Goal: Task Accomplishment & Management: Complete application form

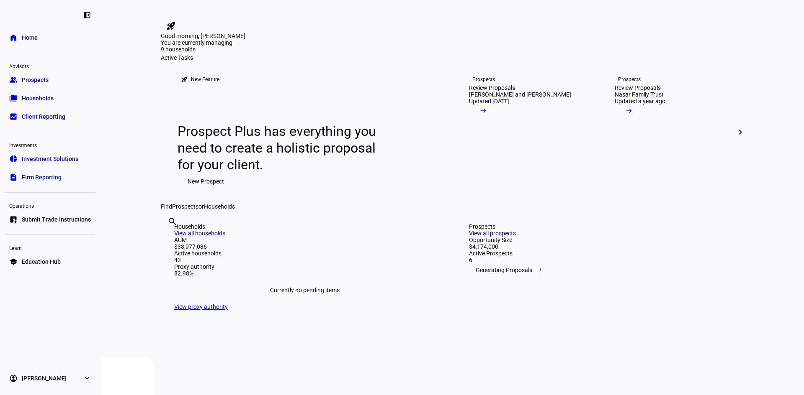
click at [187, 190] on span "New Prospect" at bounding box center [205, 181] width 36 height 17
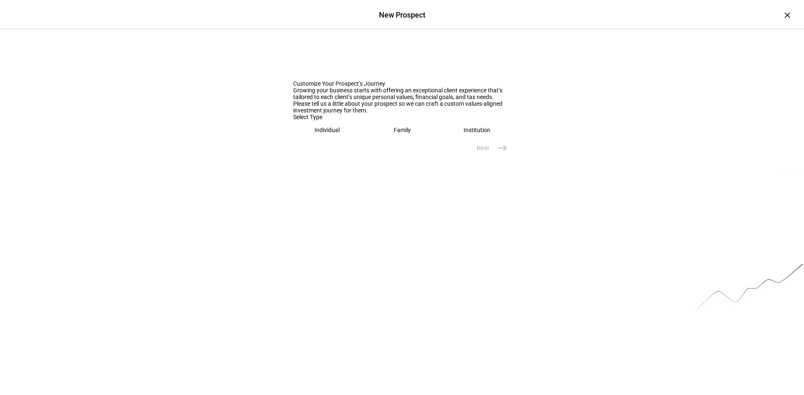
click at [338, 140] on eth-mega-radio-button "Individual" at bounding box center [327, 130] width 68 height 19
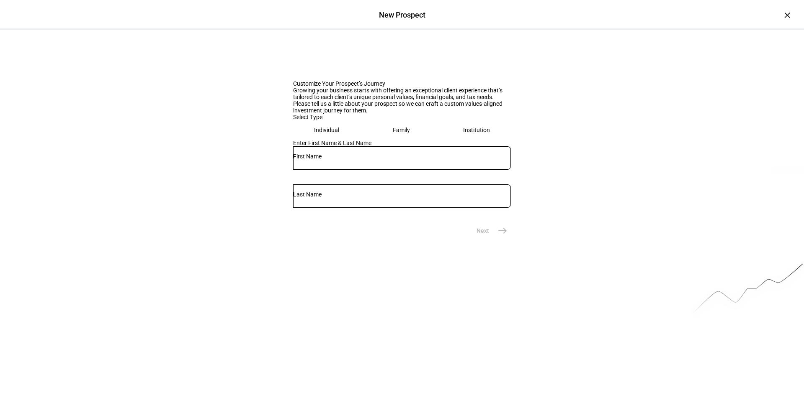
click at [401, 134] on div "Family" at bounding box center [401, 130] width 17 height 7
click at [350, 160] on input "text" at bounding box center [402, 156] width 218 height 7
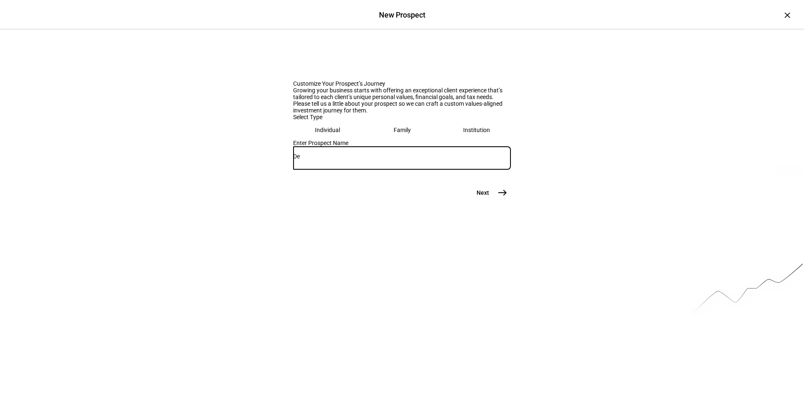
type input "D"
type input "[PERSON_NAME] & [PERSON_NAME]"
click at [504, 198] on mat-icon "east" at bounding box center [502, 193] width 10 height 10
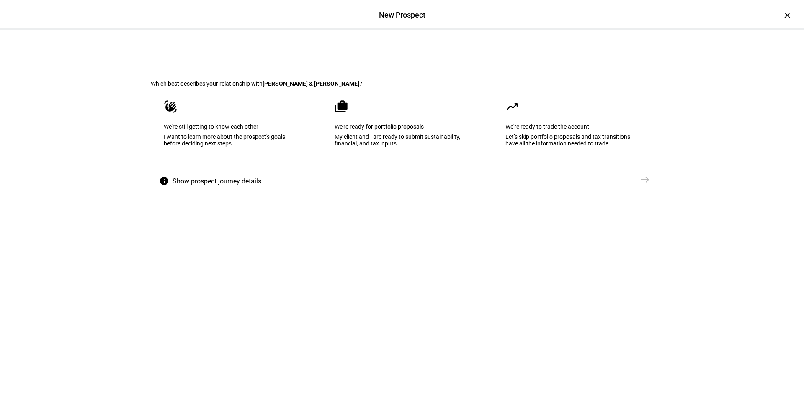
click at [403, 130] on div "We’re ready for portfolio proposals" at bounding box center [401, 126] width 135 height 7
click at [645, 185] on mat-icon "east" at bounding box center [644, 180] width 10 height 10
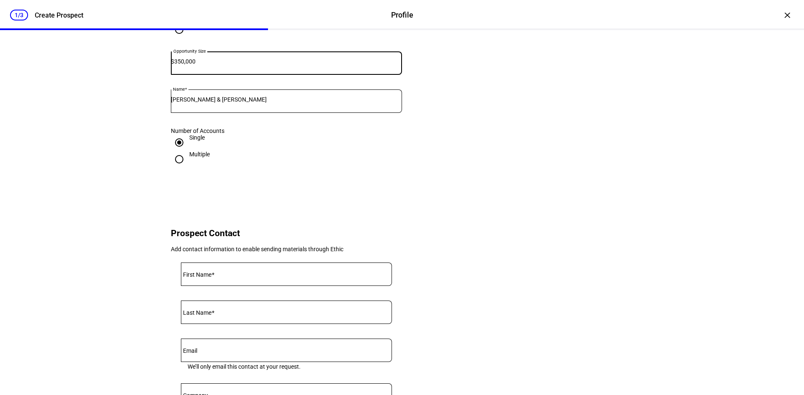
scroll to position [126, 0]
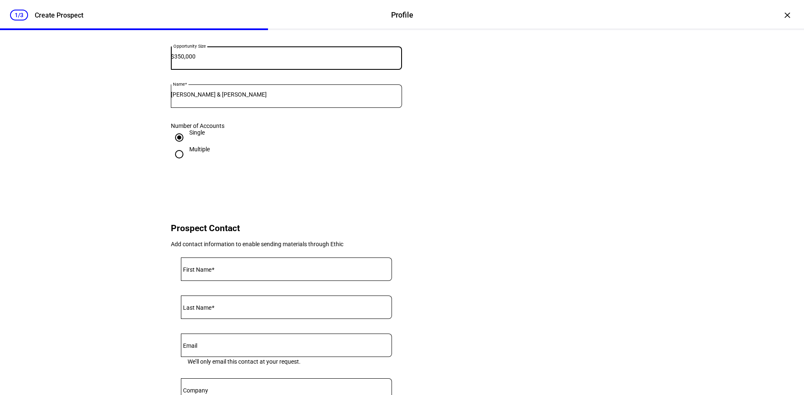
type input "350,000"
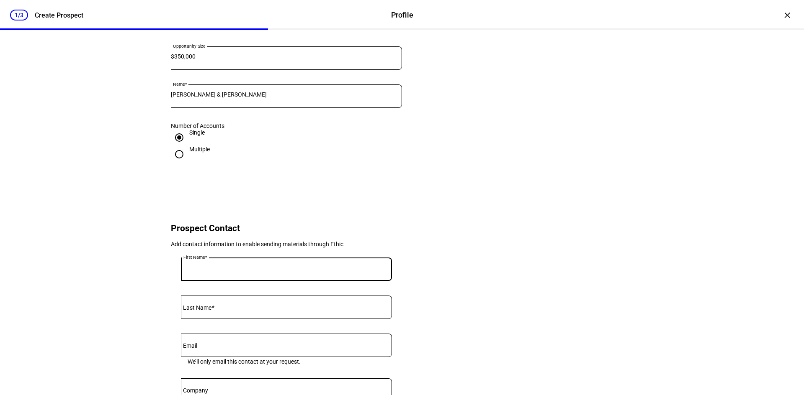
click at [267, 271] on input "First Name" at bounding box center [286, 268] width 211 height 7
click at [308, 271] on input "First Name" at bounding box center [286, 268] width 211 height 7
click at [468, 200] on div "Prospect Information Tell us a bit of information to help us better understand …" at bounding box center [402, 217] width 502 height 624
click at [289, 271] on input "First Name" at bounding box center [286, 268] width 211 height 7
type input "Ishits"
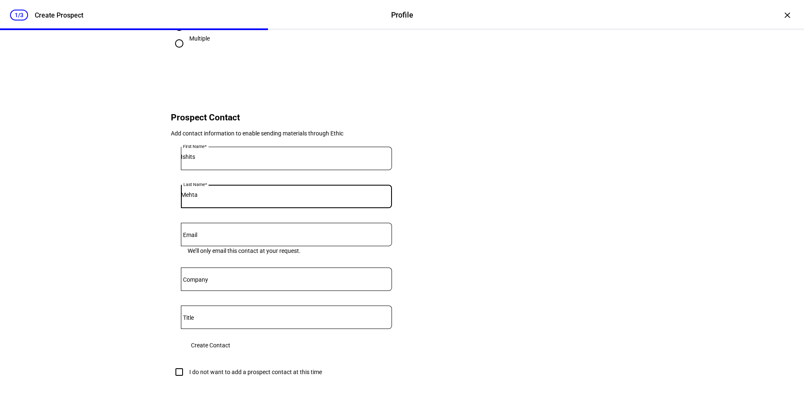
scroll to position [251, 0]
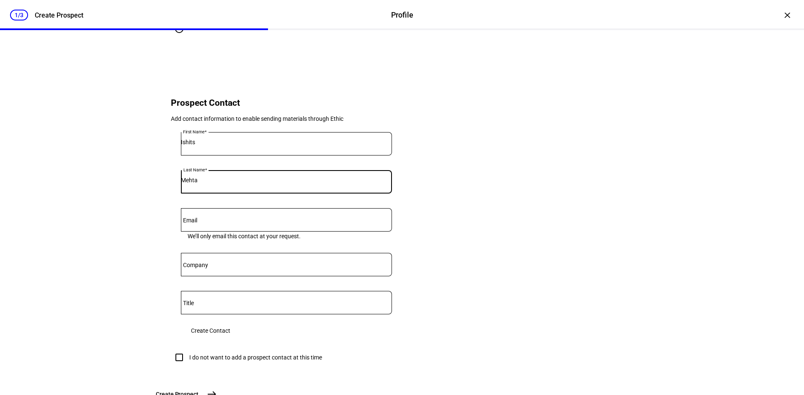
type input "Mehta"
click at [230, 339] on span "Create Contact" at bounding box center [210, 331] width 39 height 17
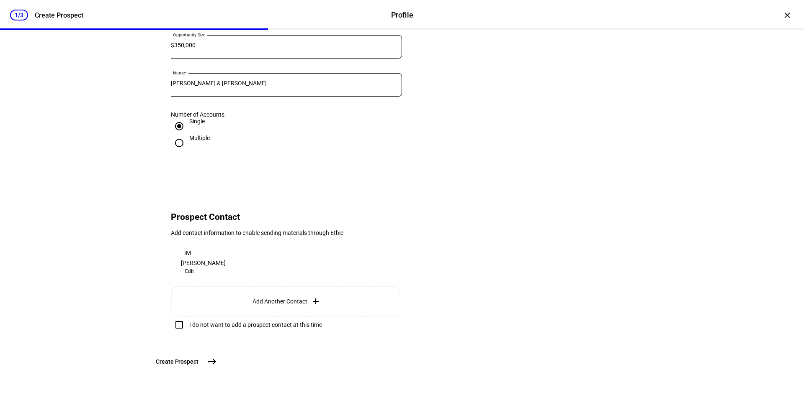
scroll to position [196, 0]
click at [217, 364] on mat-icon "east" at bounding box center [212, 362] width 10 height 10
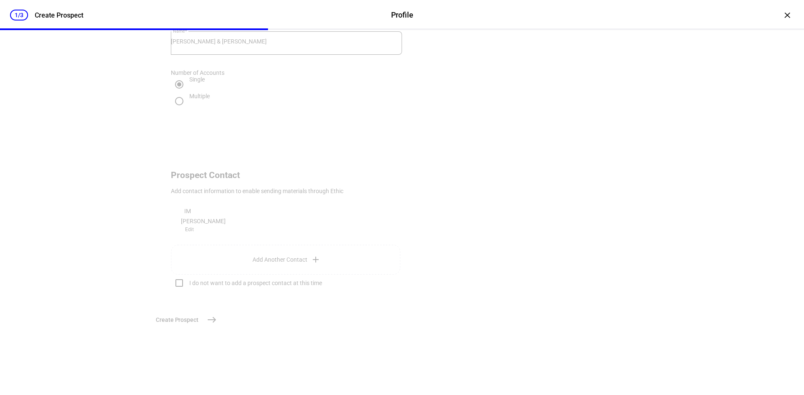
scroll to position [0, 0]
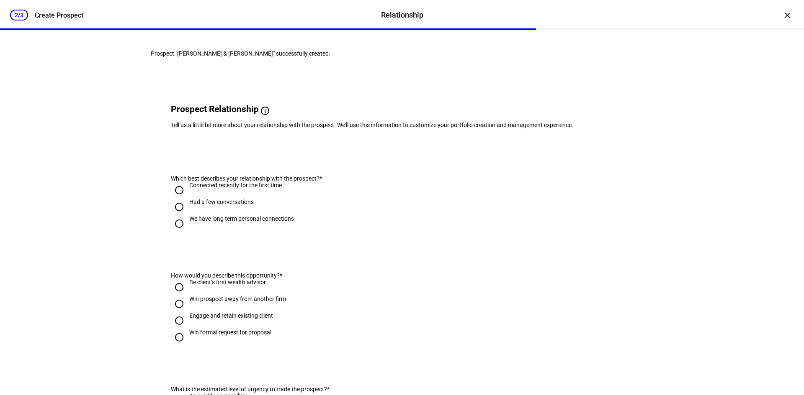
click at [176, 216] on input "Had a few conversations" at bounding box center [179, 207] width 17 height 17
radio input "true"
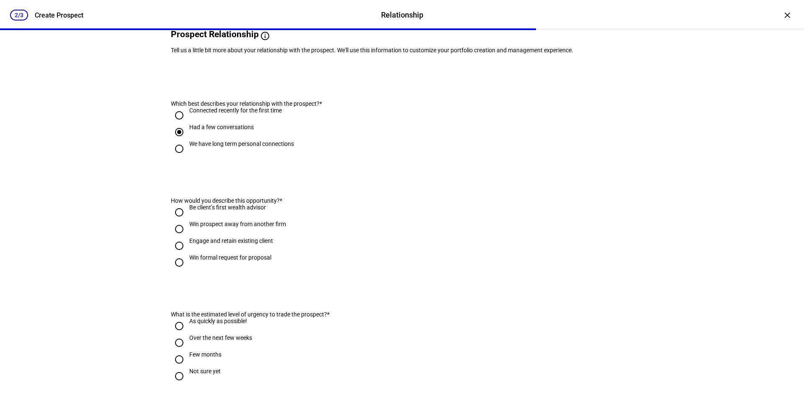
scroll to position [84, 0]
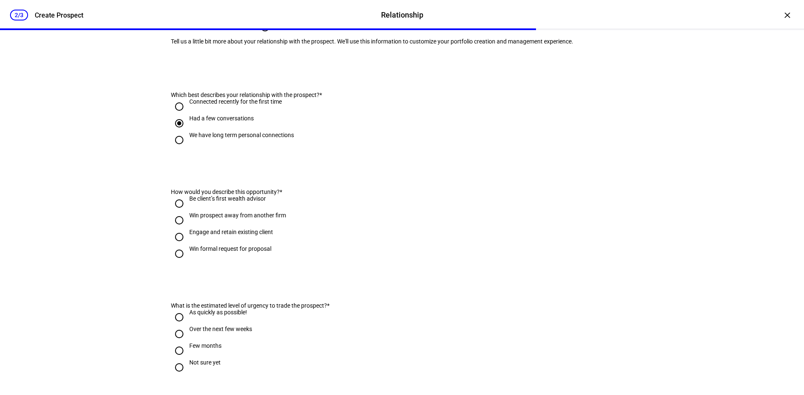
click at [178, 212] on input "Be client’s first wealth advisor" at bounding box center [179, 203] width 17 height 17
radio input "true"
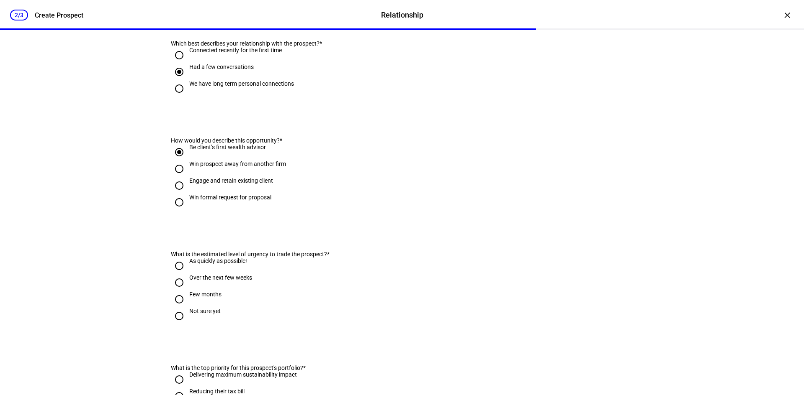
scroll to position [209, 0]
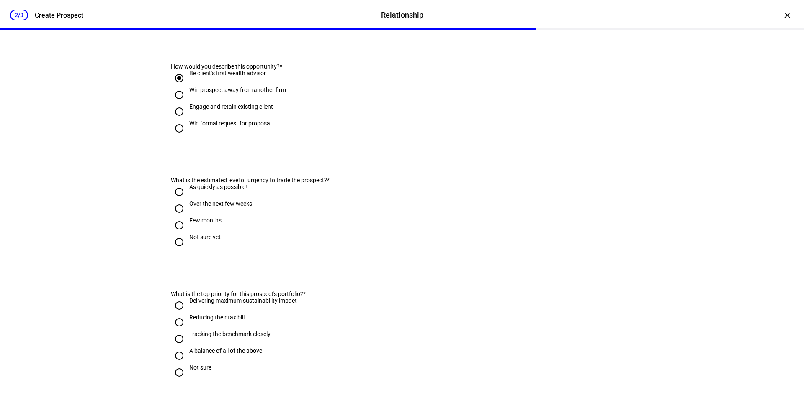
click at [178, 200] on input "As quickly as possible!" at bounding box center [179, 192] width 17 height 17
radio input "true"
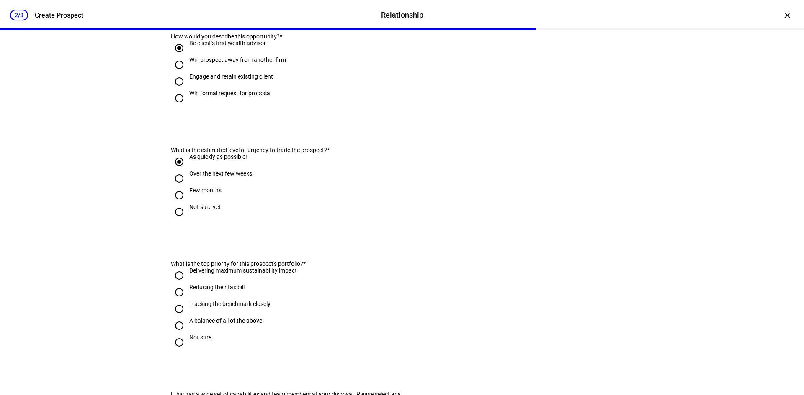
scroll to position [293, 0]
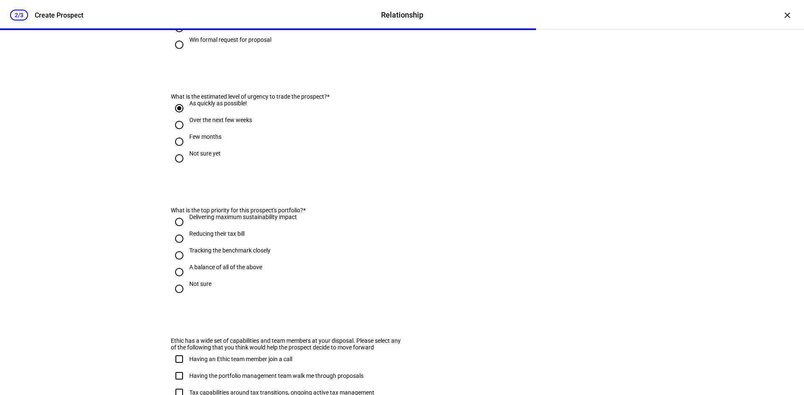
click at [177, 281] on input "A balance of all of the above" at bounding box center [179, 272] width 17 height 17
radio input "true"
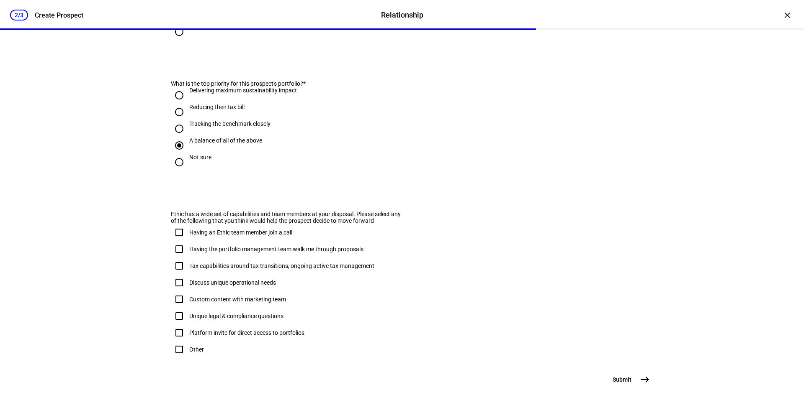
scroll to position [482, 0]
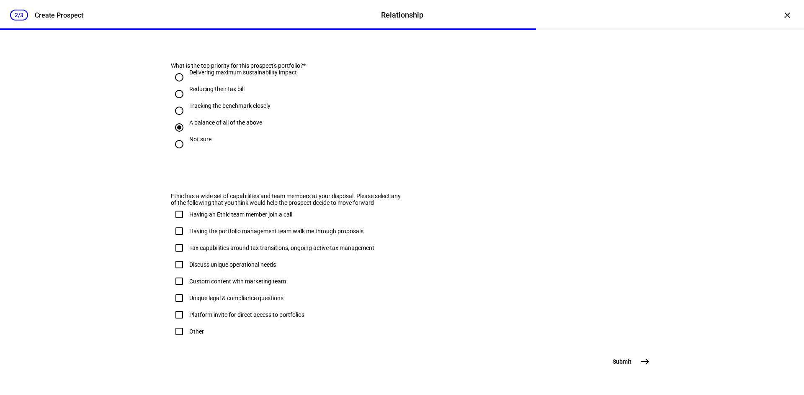
click at [639, 365] on mat-icon "east" at bounding box center [644, 362] width 10 height 10
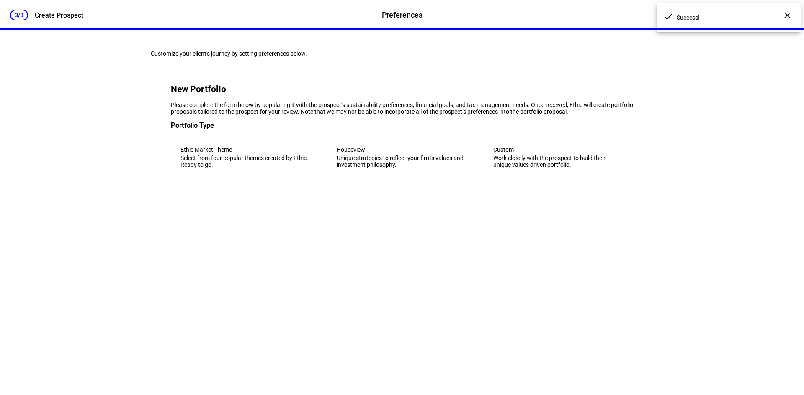
scroll to position [0, 0]
click at [526, 168] on div "Work closely with the prospect to build their unique values driven portfolio." at bounding box center [558, 161] width 130 height 13
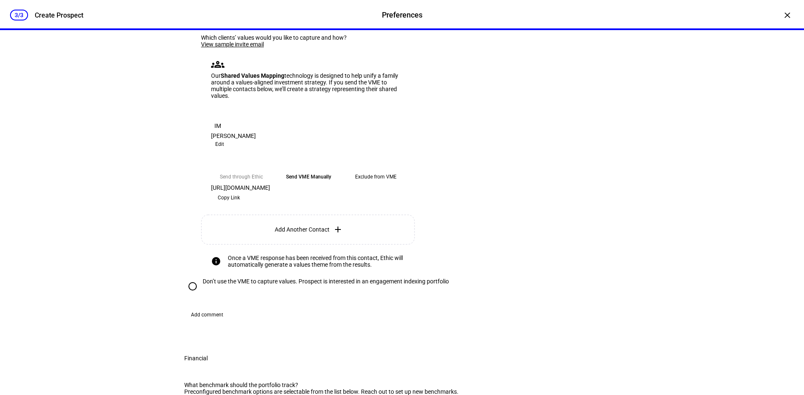
scroll to position [209, 0]
click at [240, 204] on span "Copy Link" at bounding box center [229, 197] width 22 height 13
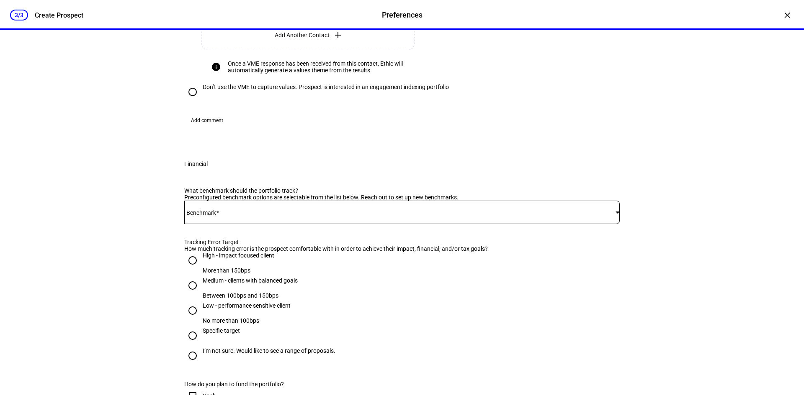
scroll to position [460, 0]
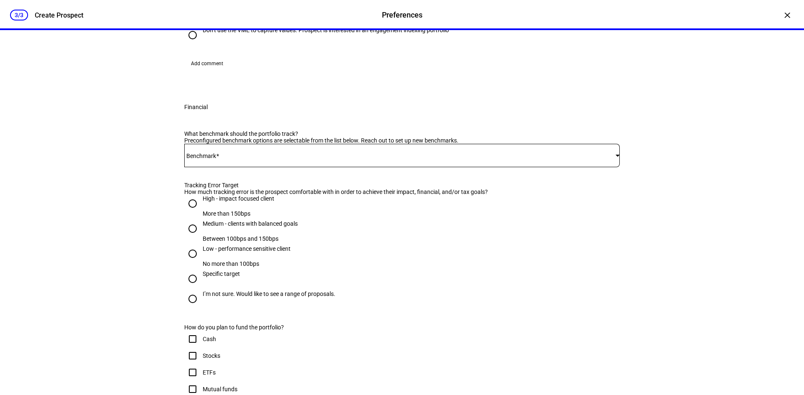
click at [239, 161] on mat-select at bounding box center [401, 156] width 435 height 10
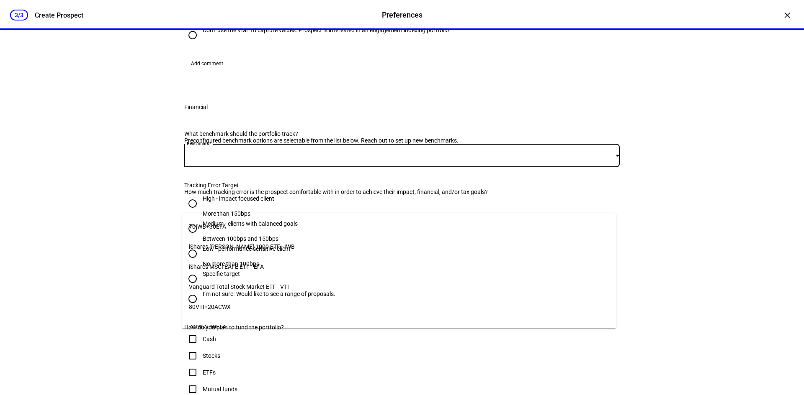
click at [218, 226] on span "70IWB+30EFA" at bounding box center [207, 226] width 37 height 7
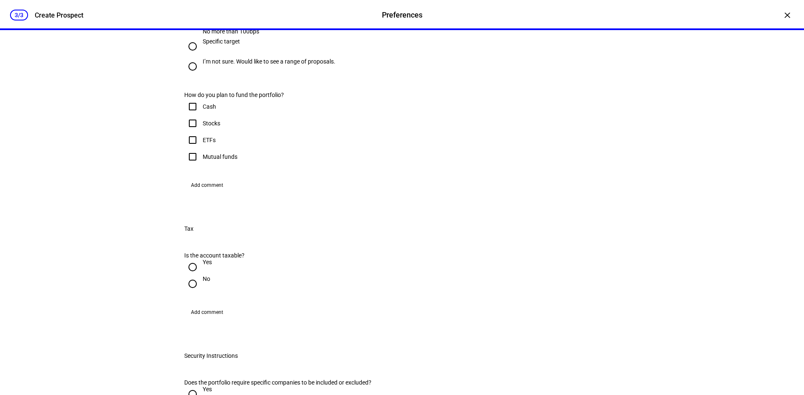
scroll to position [711, 0]
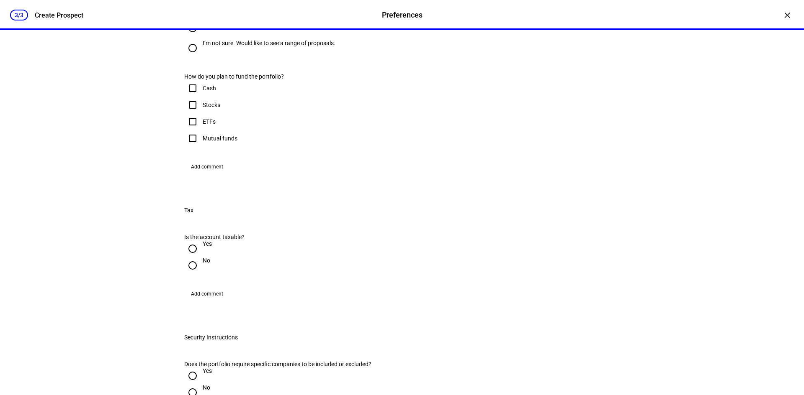
radio input "true"
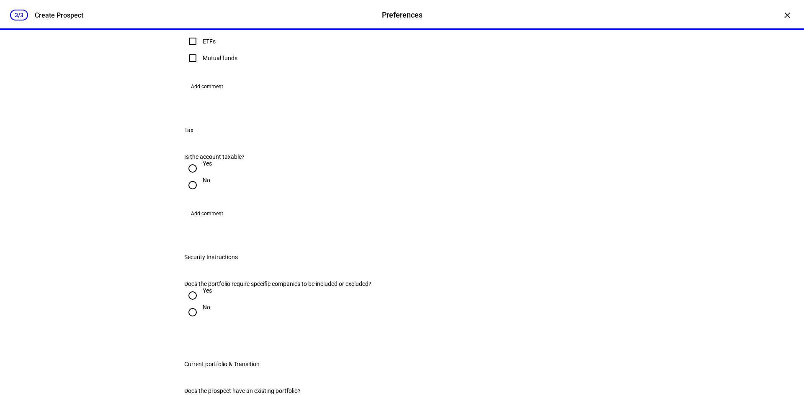
scroll to position [795, 0]
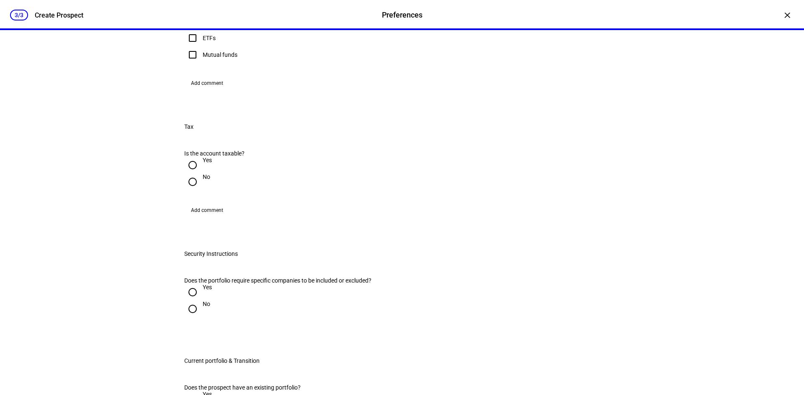
click at [186, 30] on input "Stocks" at bounding box center [192, 21] width 17 height 17
checkbox input "true"
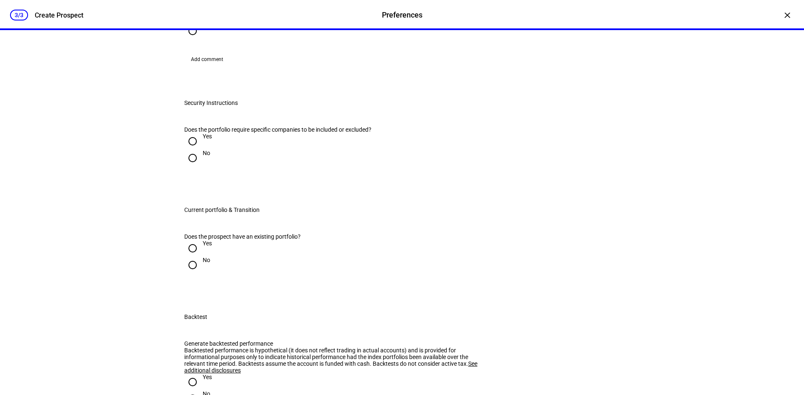
scroll to position [963, 0]
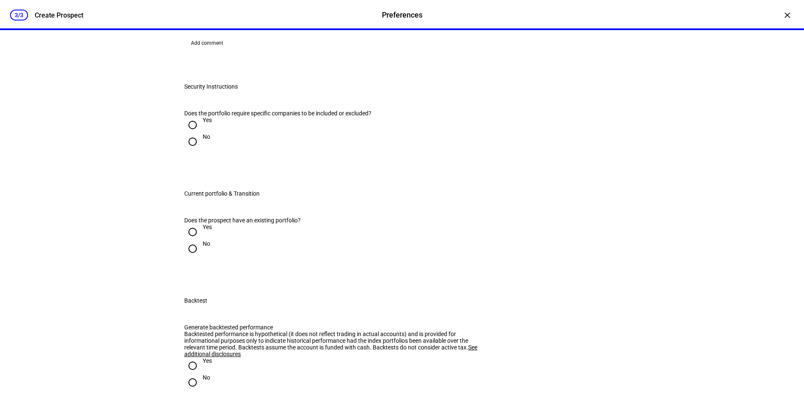
radio input "true"
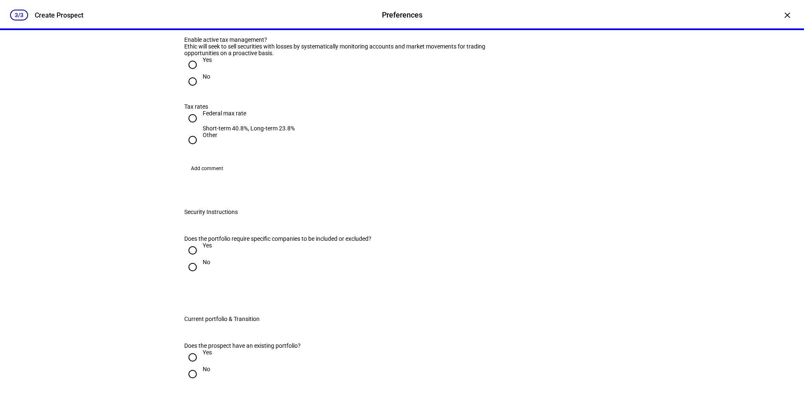
scroll to position [1046, 0]
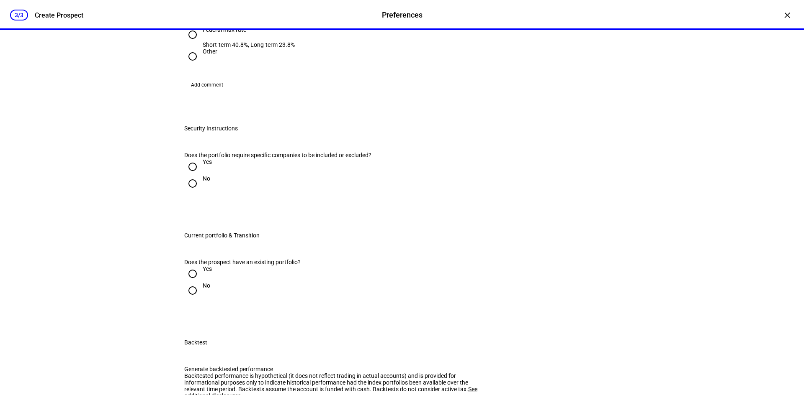
radio input "true"
click at [186, 43] on input "Federal max rate Short-term 40.8%, Long-term 23.8%" at bounding box center [192, 34] width 17 height 17
radio input "true"
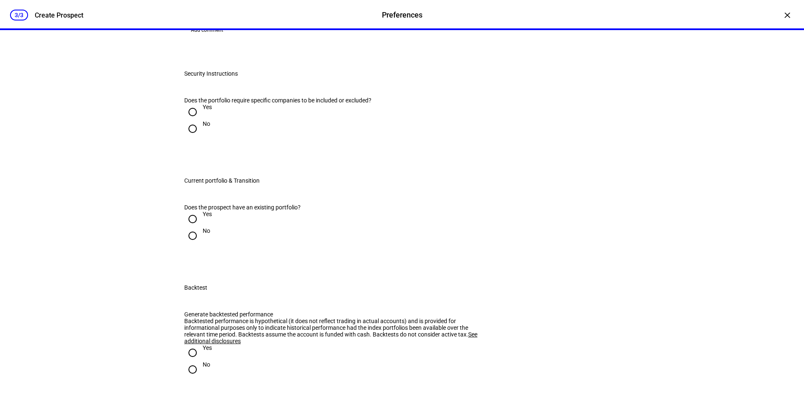
scroll to position [1214, 0]
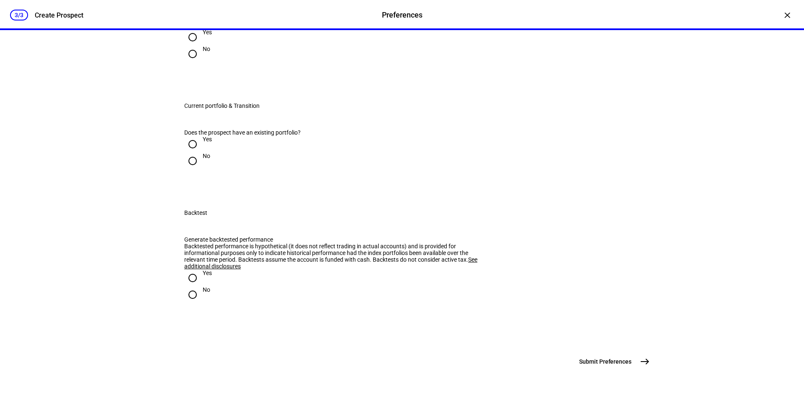
click at [193, 62] on input "No" at bounding box center [192, 54] width 17 height 17
radio input "true"
click at [190, 46] on input "Yes" at bounding box center [192, 37] width 17 height 17
radio input "true"
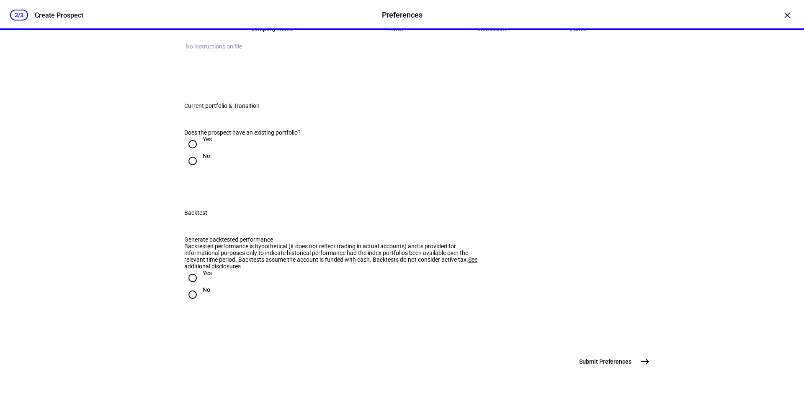
type input "TSLA"
click at [207, 217] on div "TSLA" at bounding box center [205, 216] width 33 height 8
click at [439, 243] on mat-option "Do Not Buy" at bounding box center [451, 249] width 164 height 20
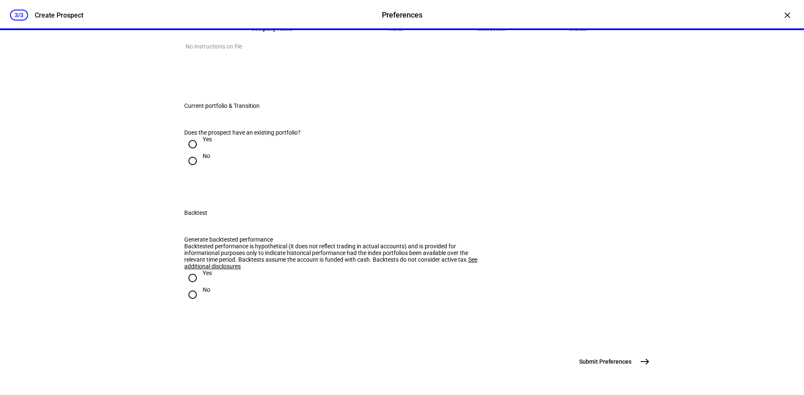
click at [309, 252] on div at bounding box center [402, 197] width 804 height 395
click at [209, 153] on div "Yes" at bounding box center [401, 144] width 435 height 17
click at [194, 153] on input "Yes" at bounding box center [192, 144] width 17 height 17
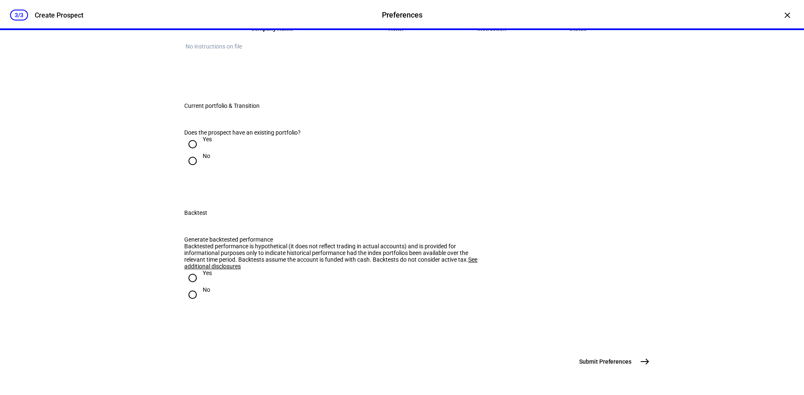
radio input "true"
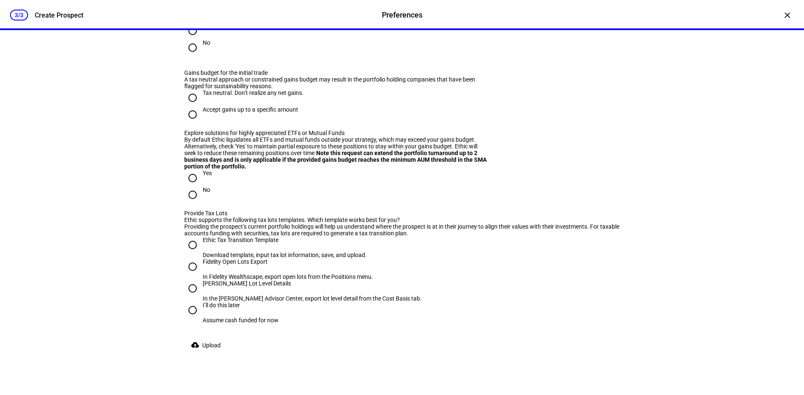
click at [203, 46] on div "No" at bounding box center [207, 42] width 8 height 7
click at [201, 56] on input "No" at bounding box center [192, 47] width 17 height 17
radio input "true"
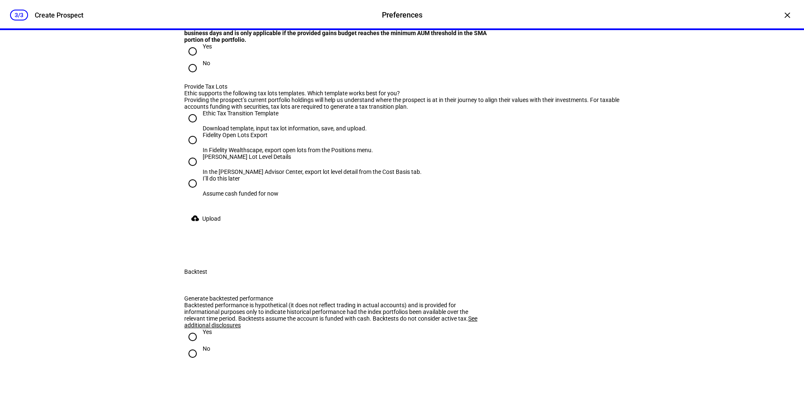
scroll to position [1590, 0]
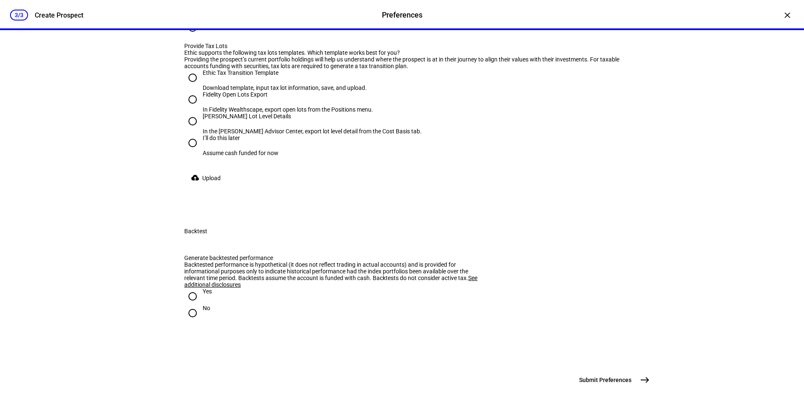
radio input "true"
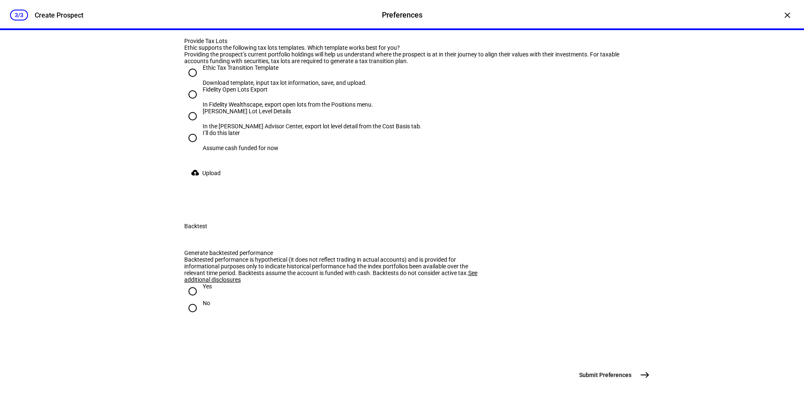
scroll to position [1674, 0]
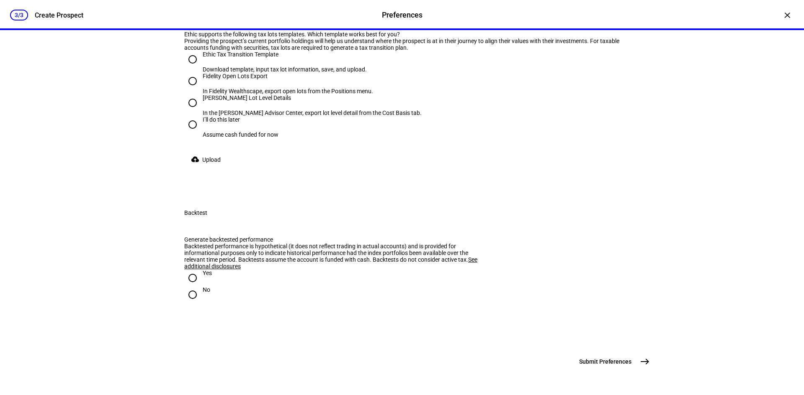
type input "30,000"
click at [273, 18] on div "No" at bounding box center [401, 9] width 435 height 17
click at [188, 18] on input "No" at bounding box center [192, 9] width 17 height 17
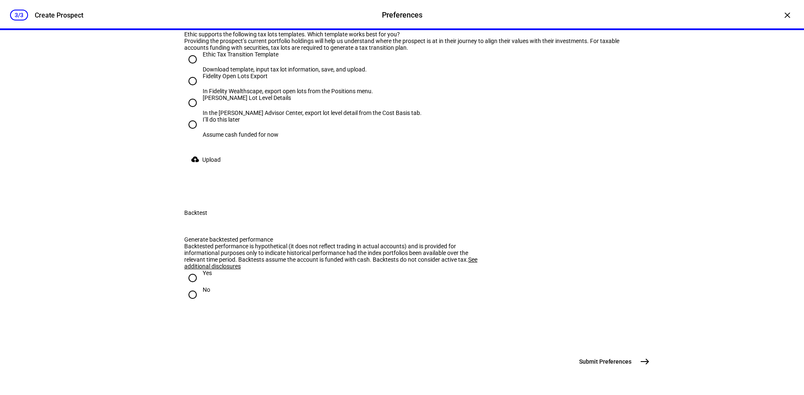
radio input "true"
click at [187, 111] on input "[PERSON_NAME] Lot Level Details In the [PERSON_NAME] Advisor Center, export lot…" at bounding box center [192, 103] width 17 height 17
radio input "true"
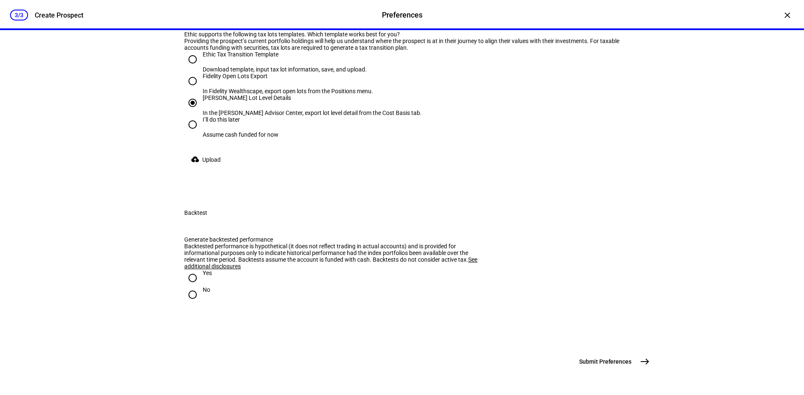
click at [211, 168] on span "Upload" at bounding box center [211, 160] width 18 height 17
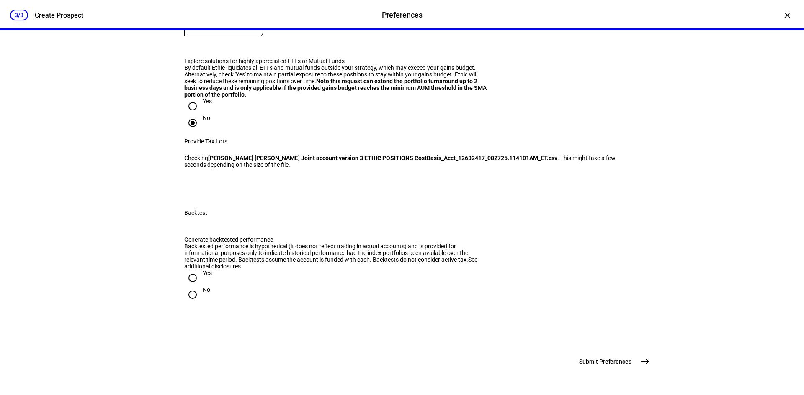
click at [196, 270] on input "Yes" at bounding box center [192, 278] width 17 height 17
radio input "true"
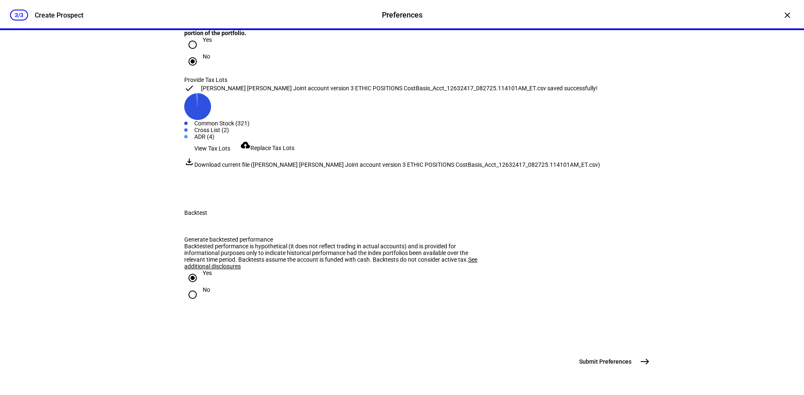
scroll to position [1981, 0]
click at [640, 363] on mat-icon "east" at bounding box center [644, 362] width 10 height 10
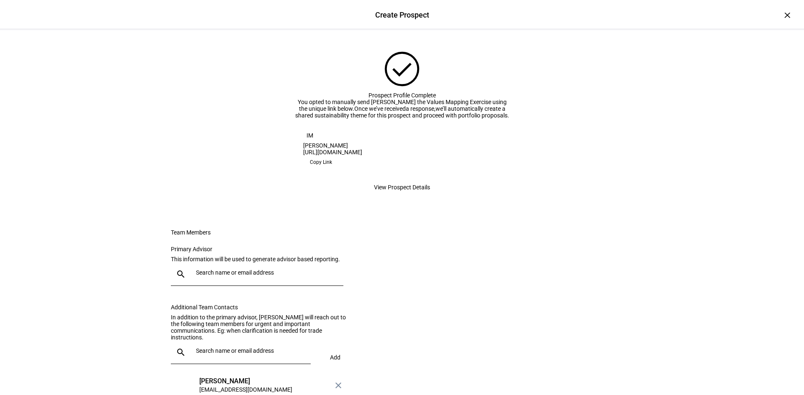
scroll to position [0, 0]
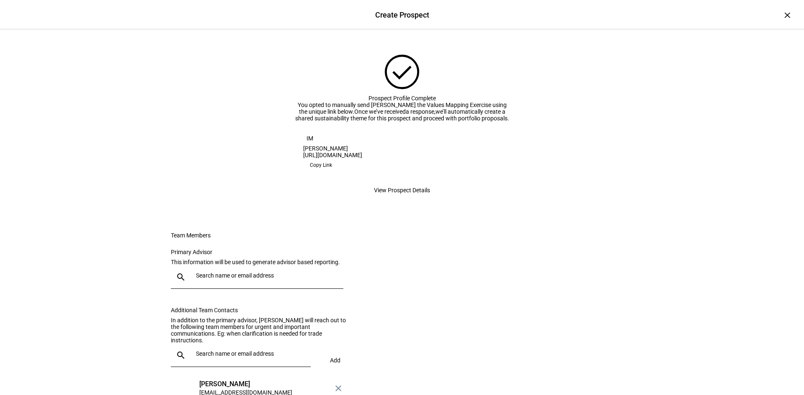
click at [332, 172] on span "Copy Link" at bounding box center [321, 165] width 22 height 13
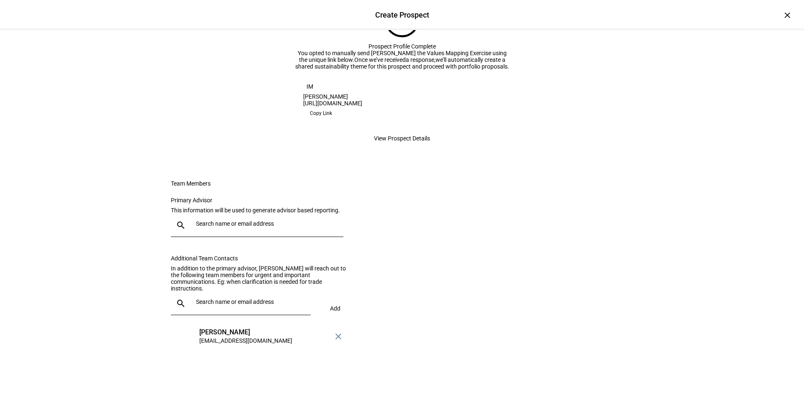
scroll to position [80, 0]
click at [306, 93] on div "IM" at bounding box center [309, 86] width 13 height 13
click at [421, 100] on div "IM [PERSON_NAME]" at bounding box center [402, 90] width 198 height 20
click at [781, 18] on div "×" at bounding box center [786, 14] width 13 height 13
